Goal: Check status

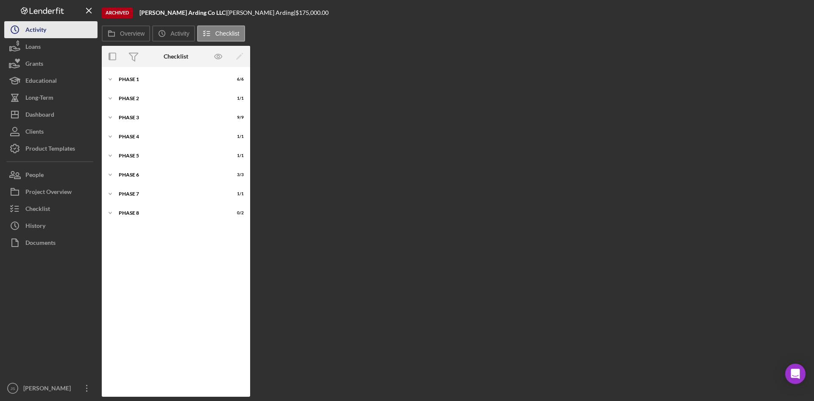
click at [39, 33] on div "Activity" at bounding box center [35, 30] width 21 height 19
